Goal: Information Seeking & Learning: Learn about a topic

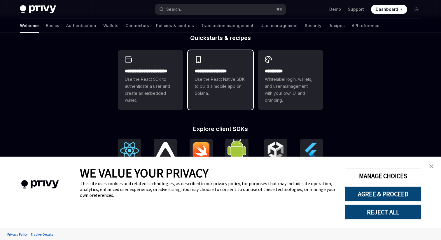
scroll to position [149, 0]
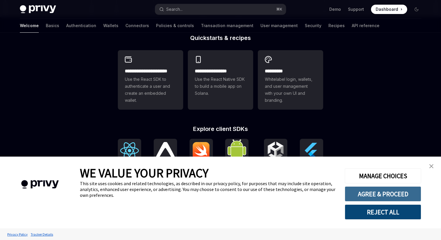
click at [388, 195] on button "AGREE & PROCEED" at bounding box center [383, 193] width 76 height 15
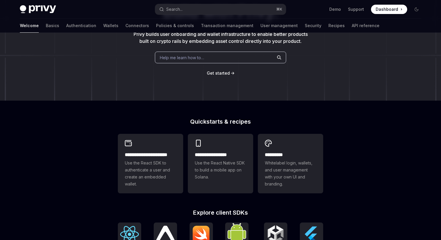
scroll to position [0, 0]
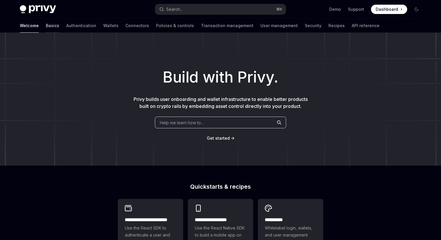
click at [46, 23] on link "Basics" at bounding box center [52, 26] width 13 height 14
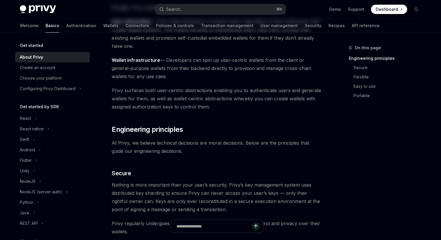
scroll to position [198, 0]
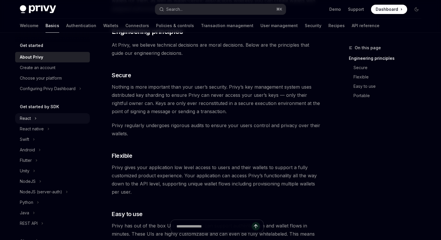
click at [30, 120] on div "React" at bounding box center [25, 118] width 11 height 7
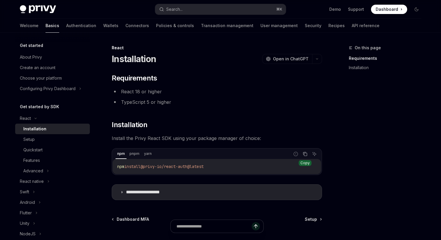
click at [308, 156] on button "Copy the contents from the code block" at bounding box center [305, 154] width 8 height 8
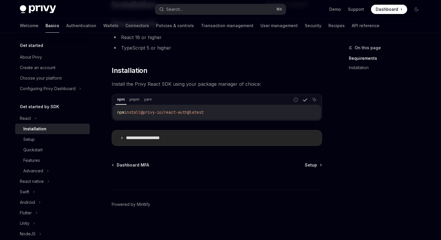
click at [141, 136] on p "**********" at bounding box center [150, 138] width 48 height 6
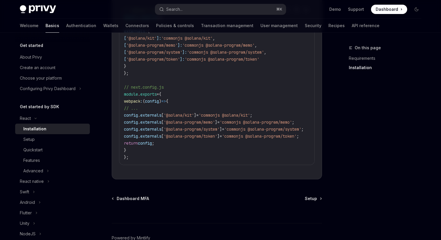
scroll to position [325, 0]
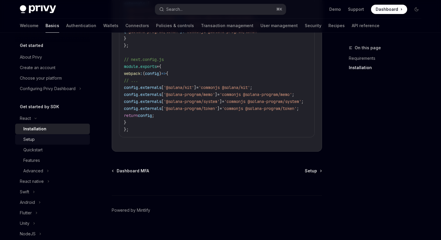
click at [70, 138] on div "Setup" at bounding box center [54, 139] width 63 height 7
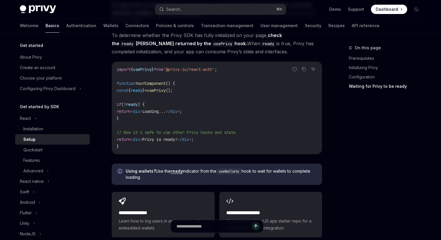
scroll to position [633, 0]
click at [58, 152] on div "Quickstart" at bounding box center [54, 149] width 63 height 7
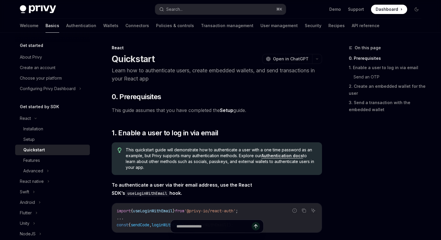
click at [45, 155] on link "Quickstart" at bounding box center [52, 150] width 75 height 10
click at [45, 156] on link "Features" at bounding box center [52, 160] width 75 height 10
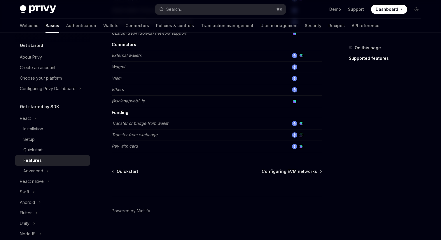
scroll to position [388, 0]
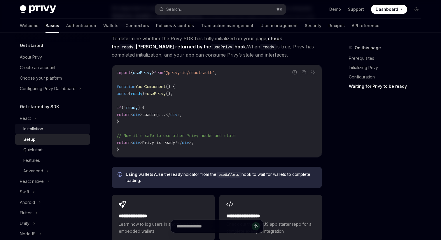
scroll to position [633, 0]
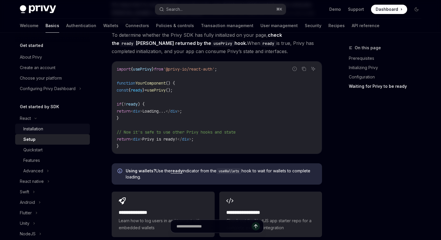
click at [48, 132] on div "Installation" at bounding box center [54, 128] width 63 height 7
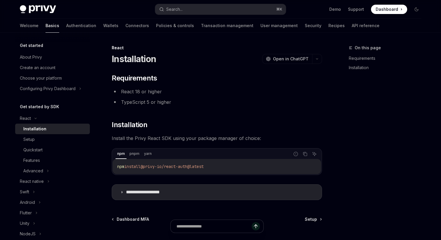
type textarea "*"
click at [303, 154] on icon "Copy the contents from the code block" at bounding box center [305, 154] width 5 height 5
